Goal: Check status: Check status

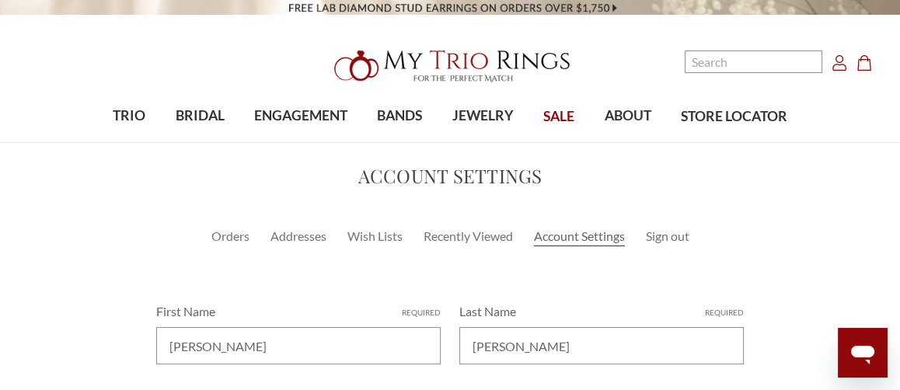
click at [842, 66] on icon "Account Account" at bounding box center [840, 63] width 16 height 16
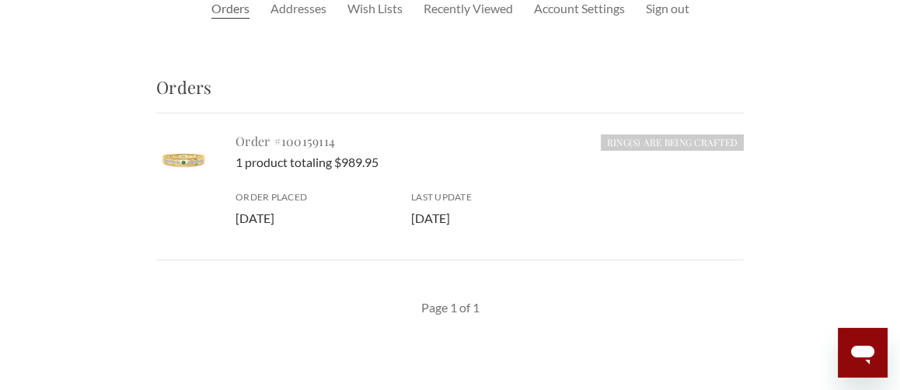
click at [288, 142] on link "Order #100159114" at bounding box center [286, 141] width 100 height 16
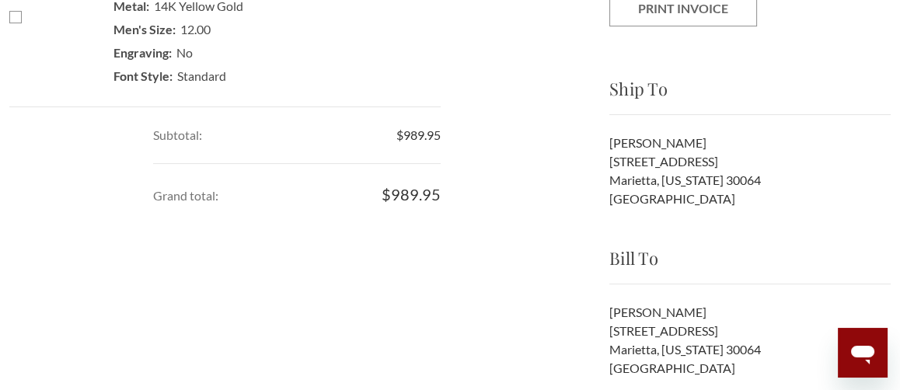
scroll to position [389, 0]
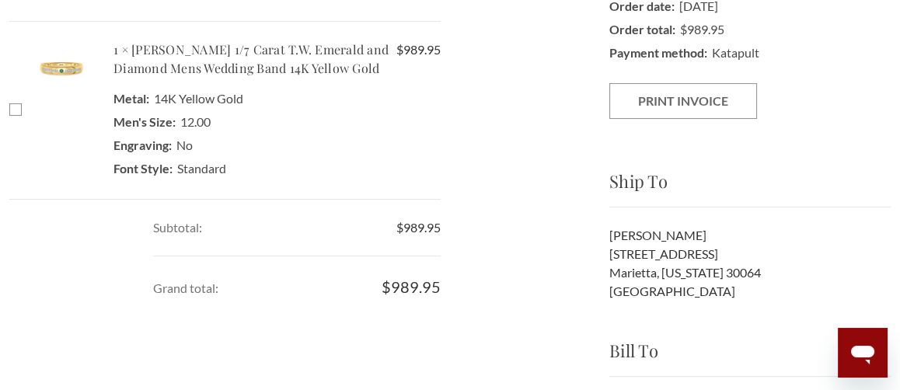
click at [72, 89] on img at bounding box center [61, 67] width 54 height 54
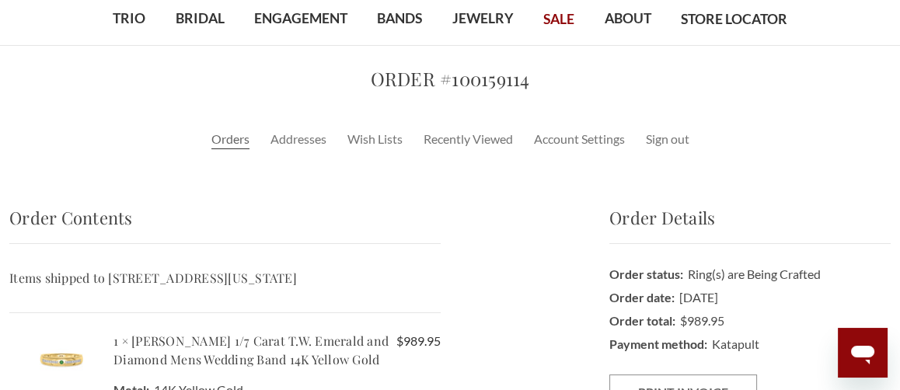
scroll to position [0, 0]
